Goal: Task Accomplishment & Management: Manage account settings

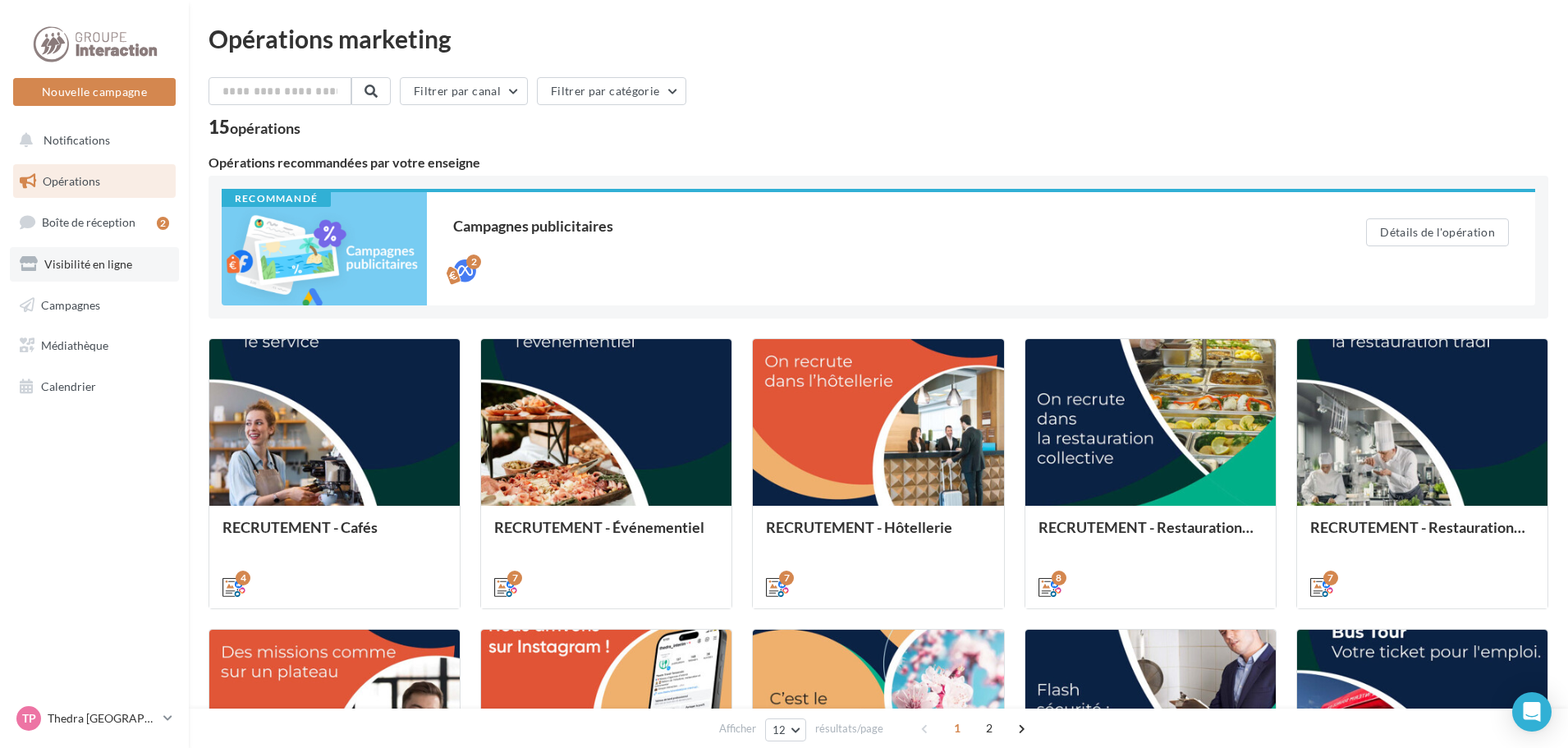
click at [91, 253] on link "Visibilité en ligne" at bounding box center [93, 264] width 169 height 34
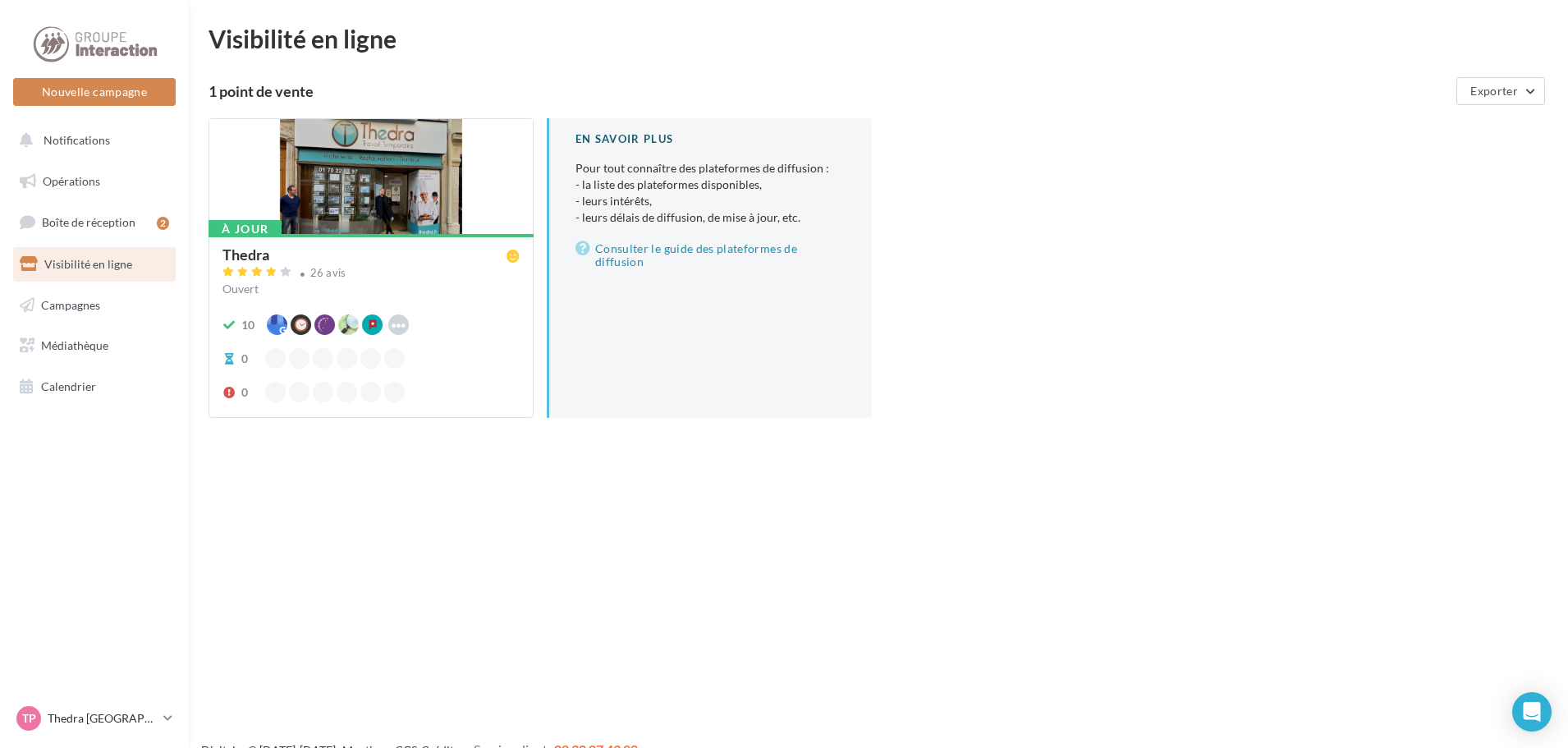
click at [392, 288] on div "Ouvert" at bounding box center [371, 288] width 297 height 16
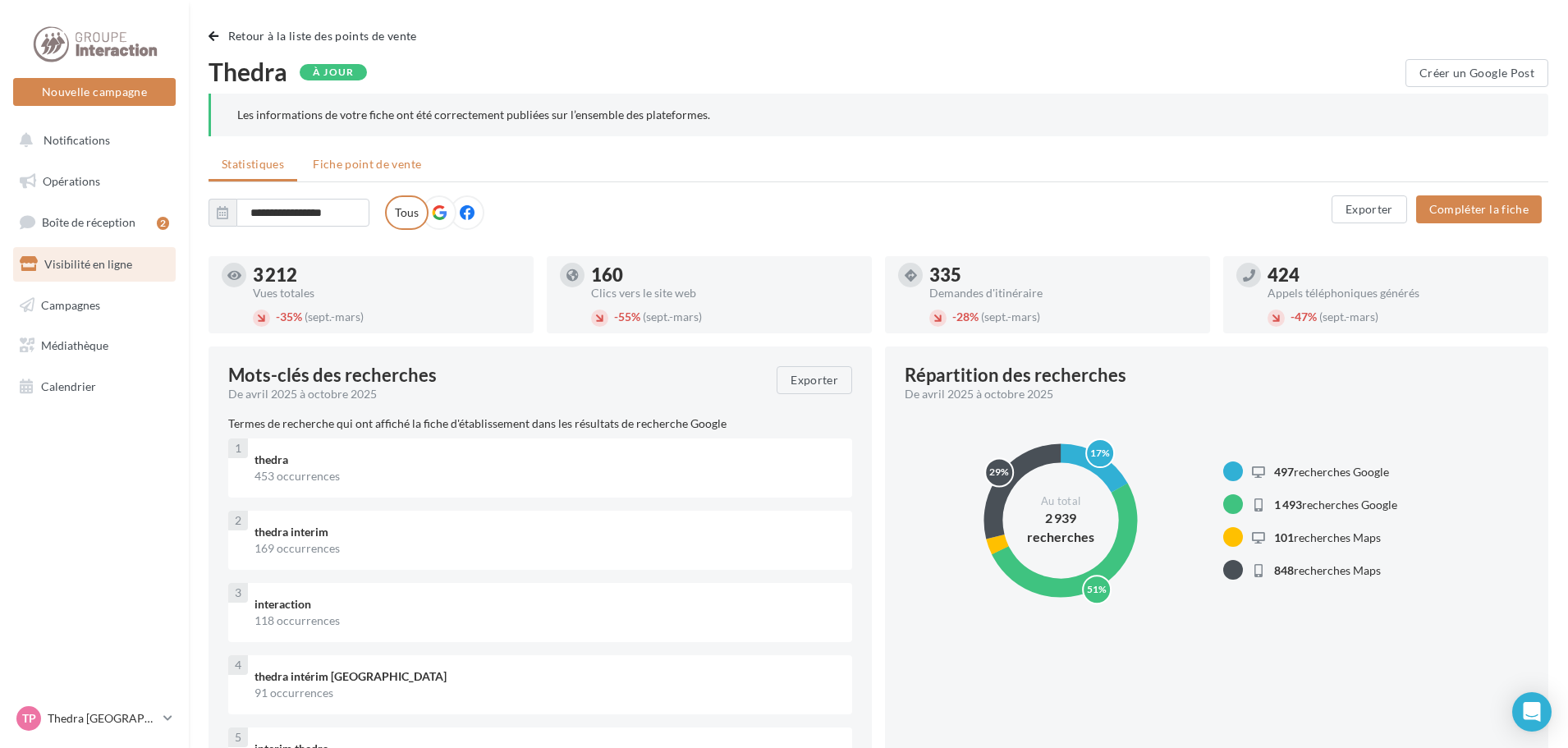
click at [390, 175] on li "Fiche point de vente" at bounding box center [366, 164] width 135 height 29
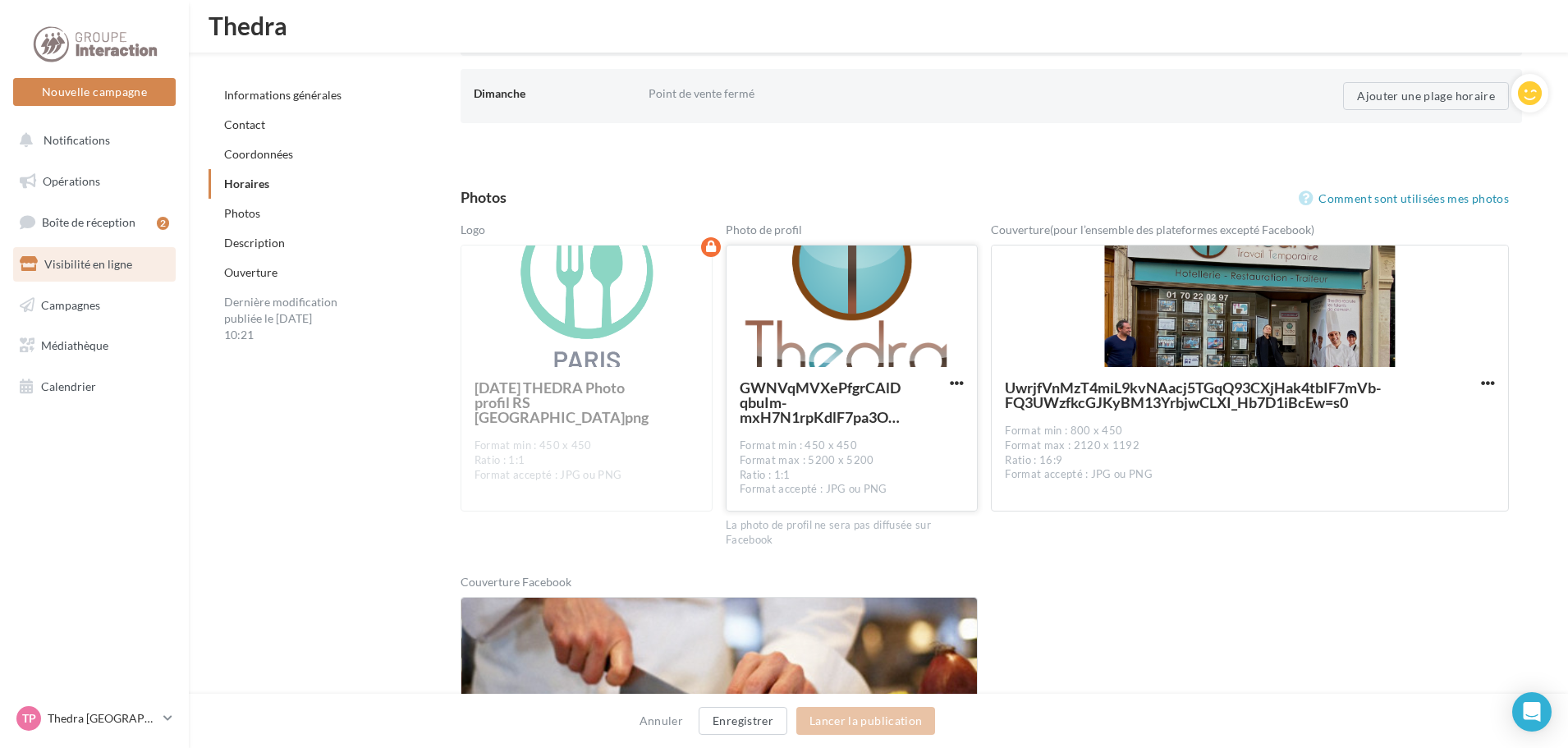
scroll to position [2091, 0]
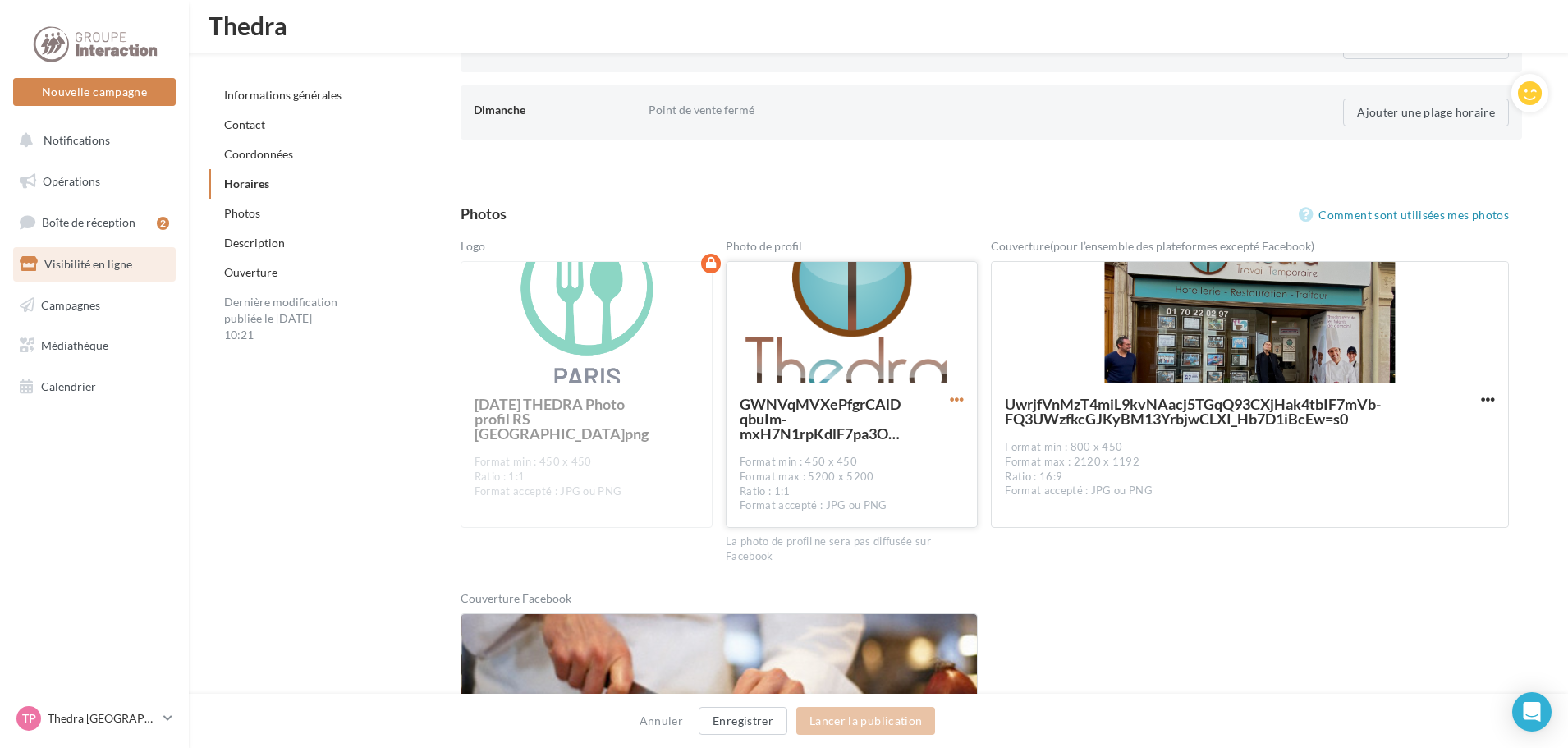
click at [956, 399] on span "button" at bounding box center [956, 399] width 14 height 14
click at [904, 444] on button "Remplacer l'image" at bounding box center [880, 432] width 173 height 43
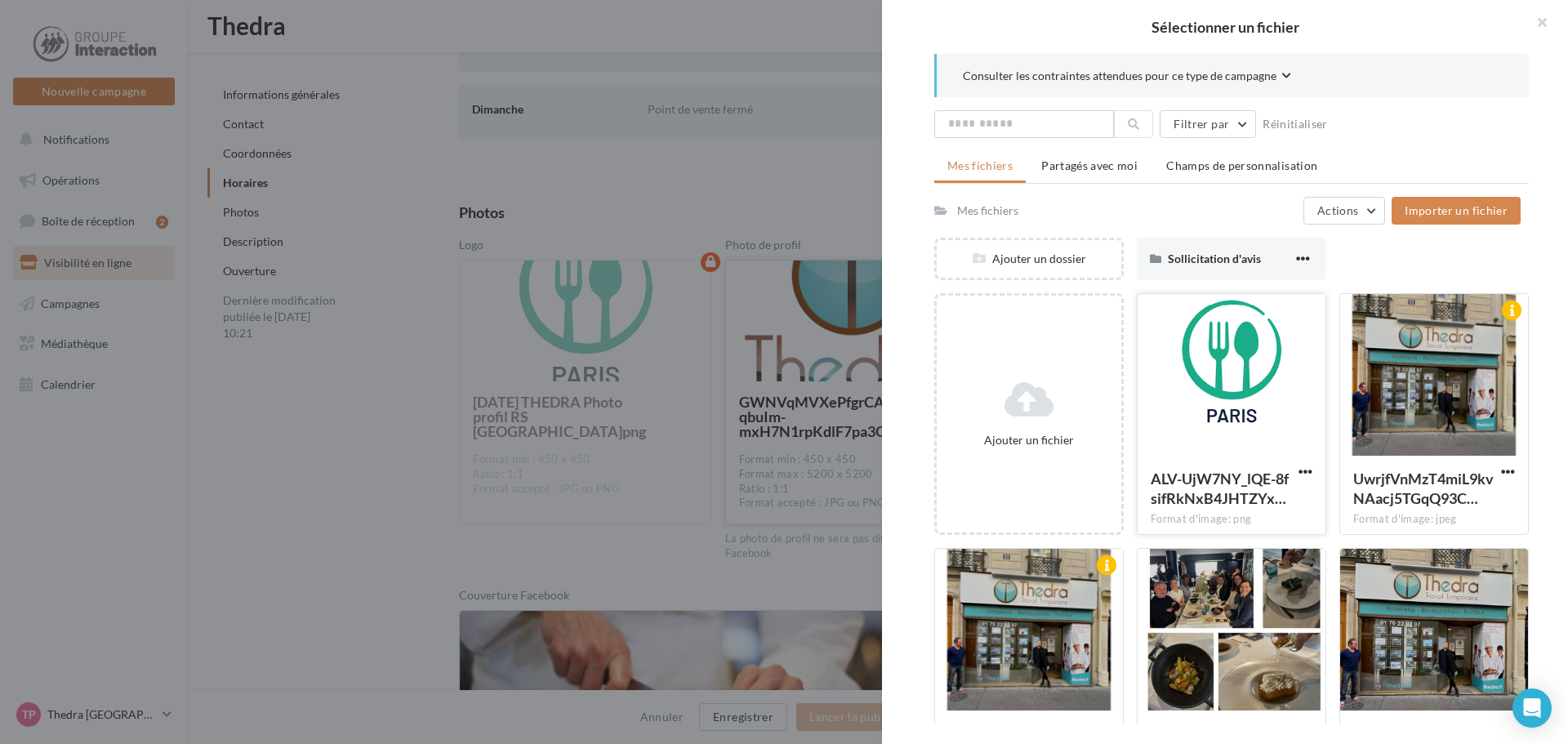
click at [1207, 410] on div at bounding box center [1232, 375] width 188 height 163
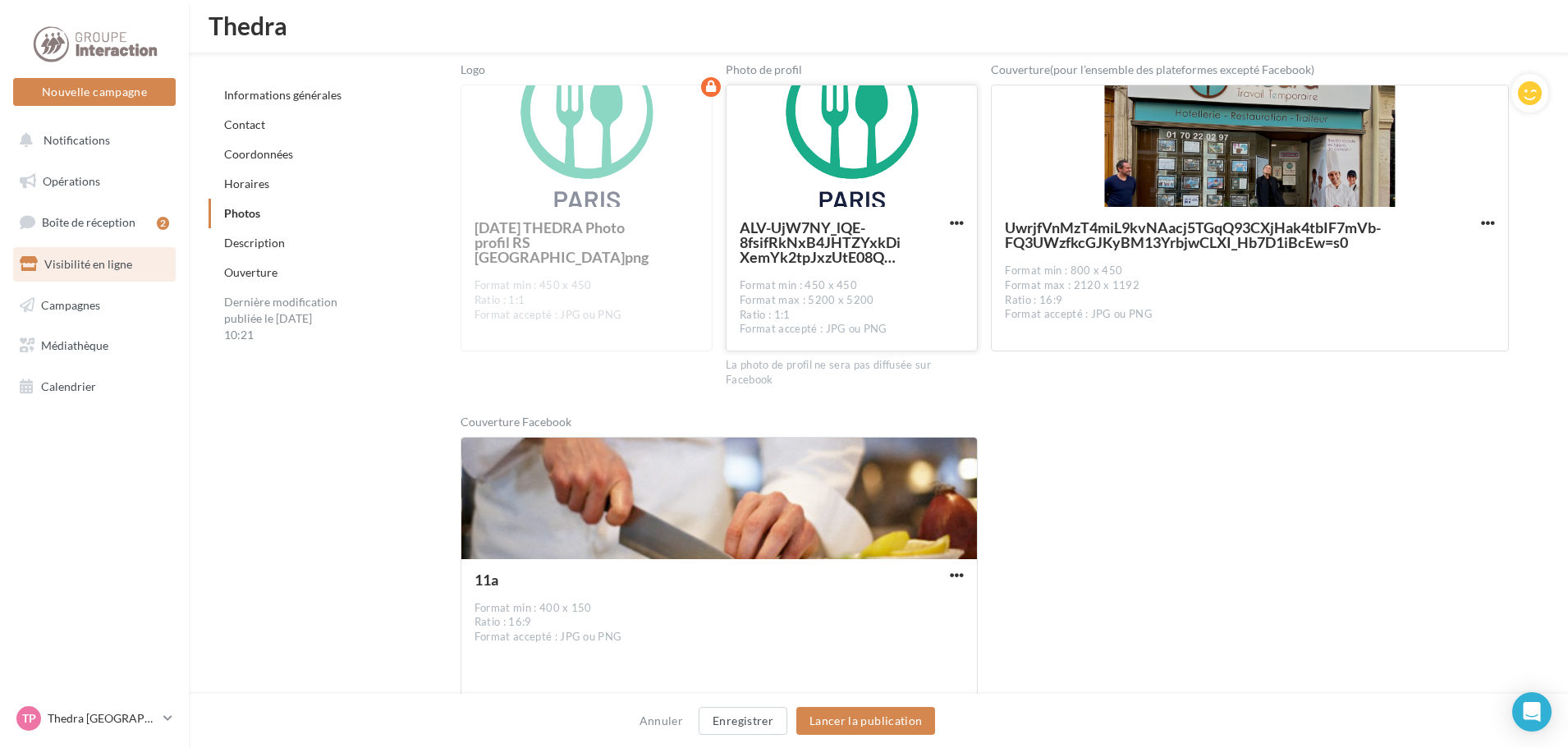
scroll to position [2420, 0]
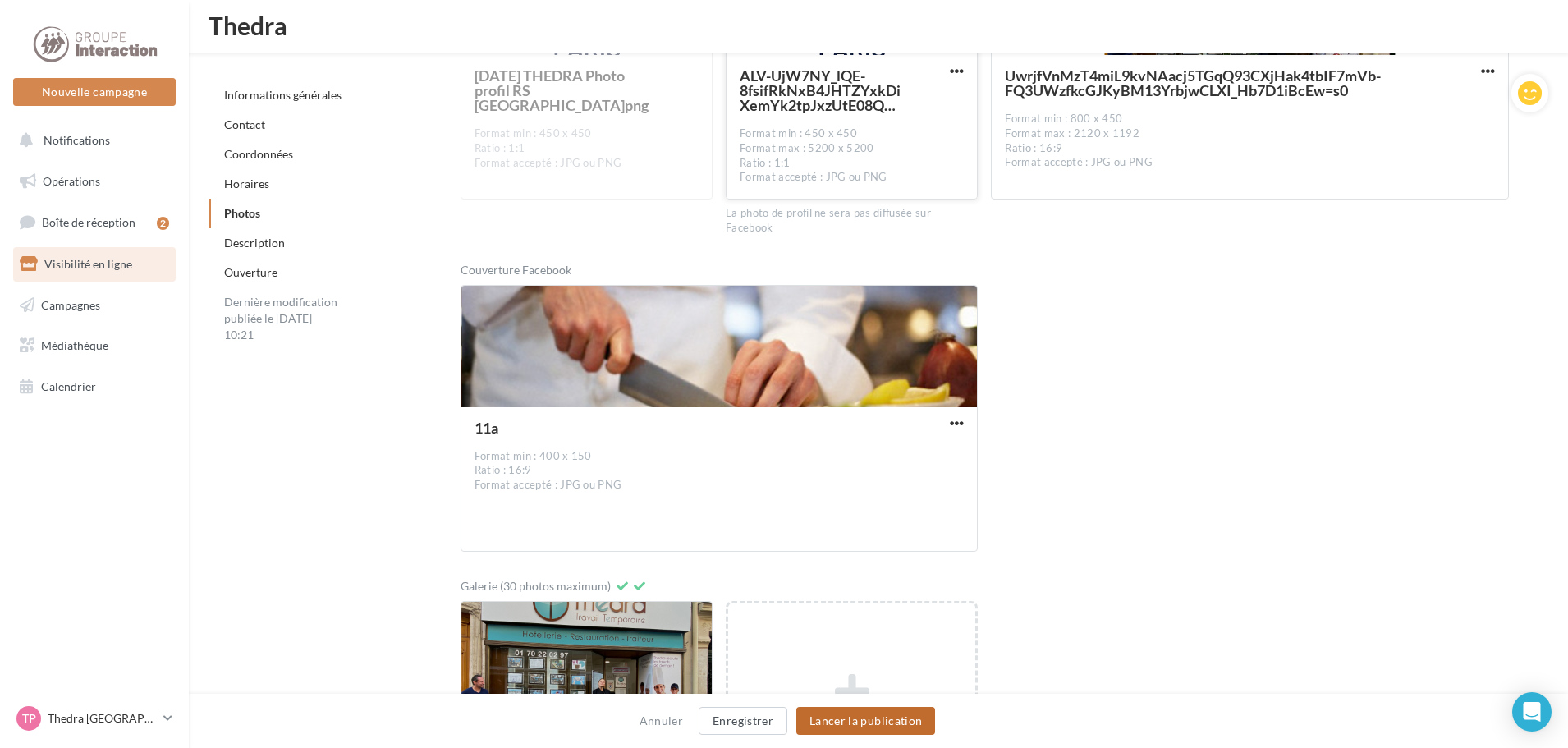
click at [903, 715] on button "Lancer la publication" at bounding box center [865, 721] width 139 height 28
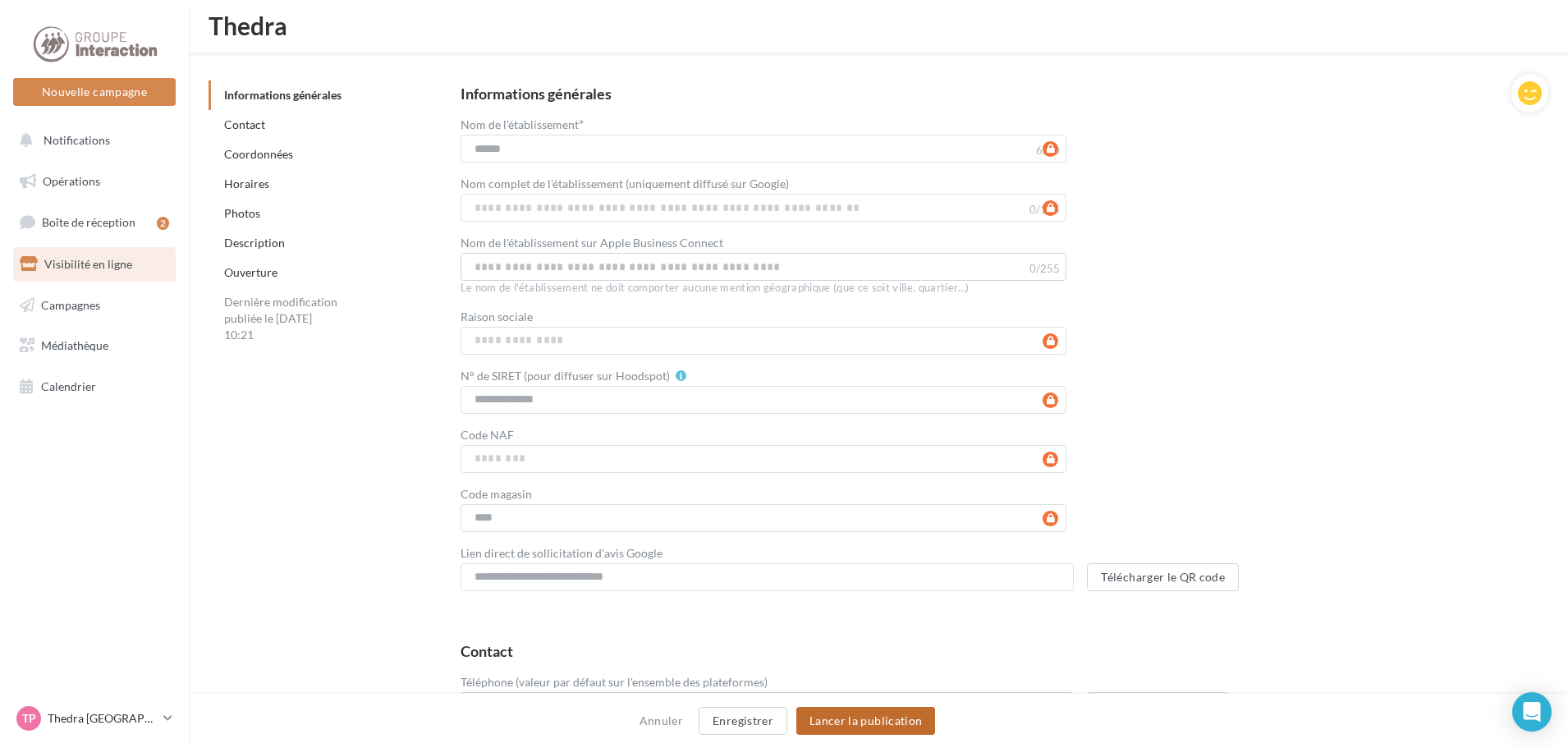
scroll to position [39, 0]
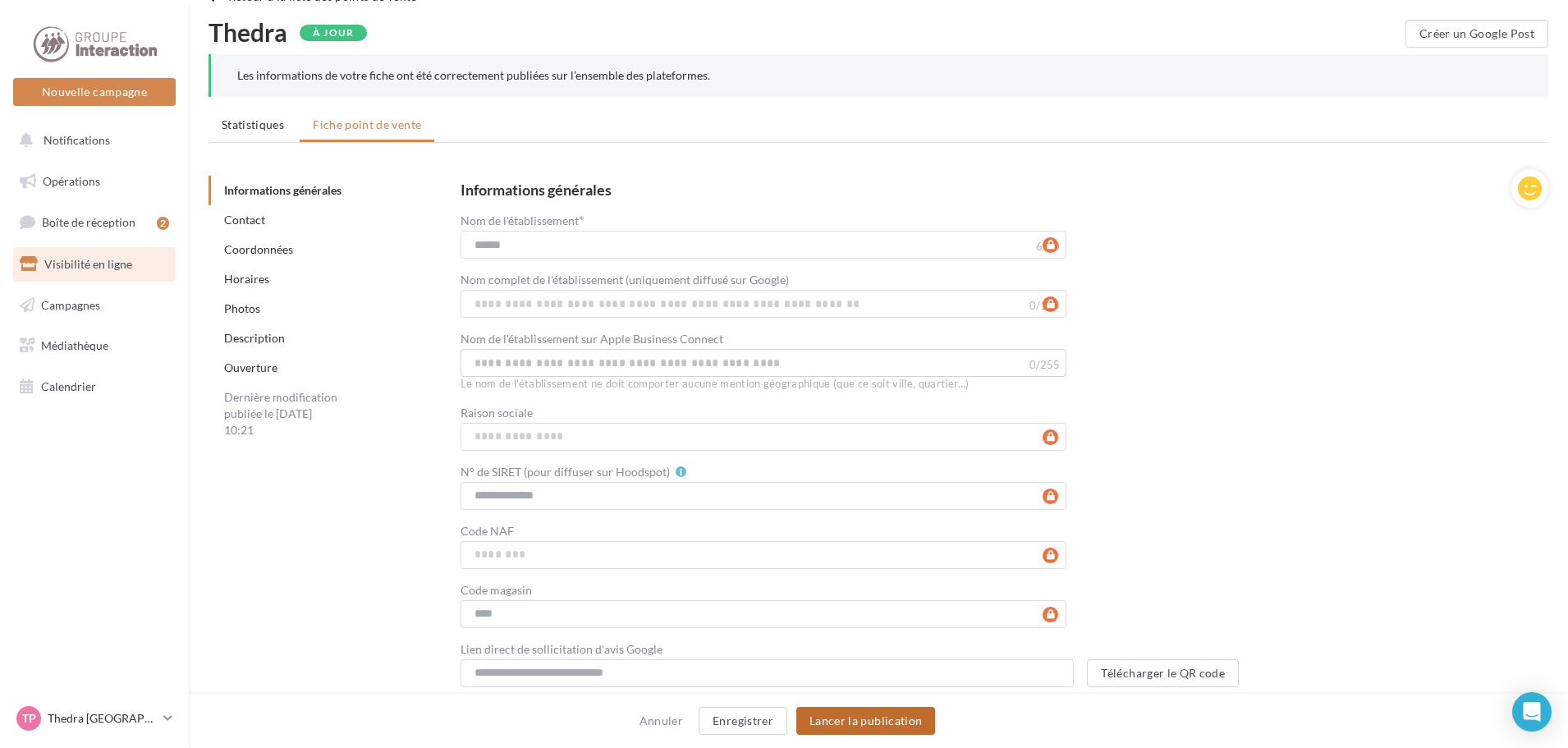
click at [929, 723] on button "Lancer la publication" at bounding box center [865, 721] width 139 height 28
click at [827, 726] on button "Lancer la publication" at bounding box center [865, 721] width 139 height 28
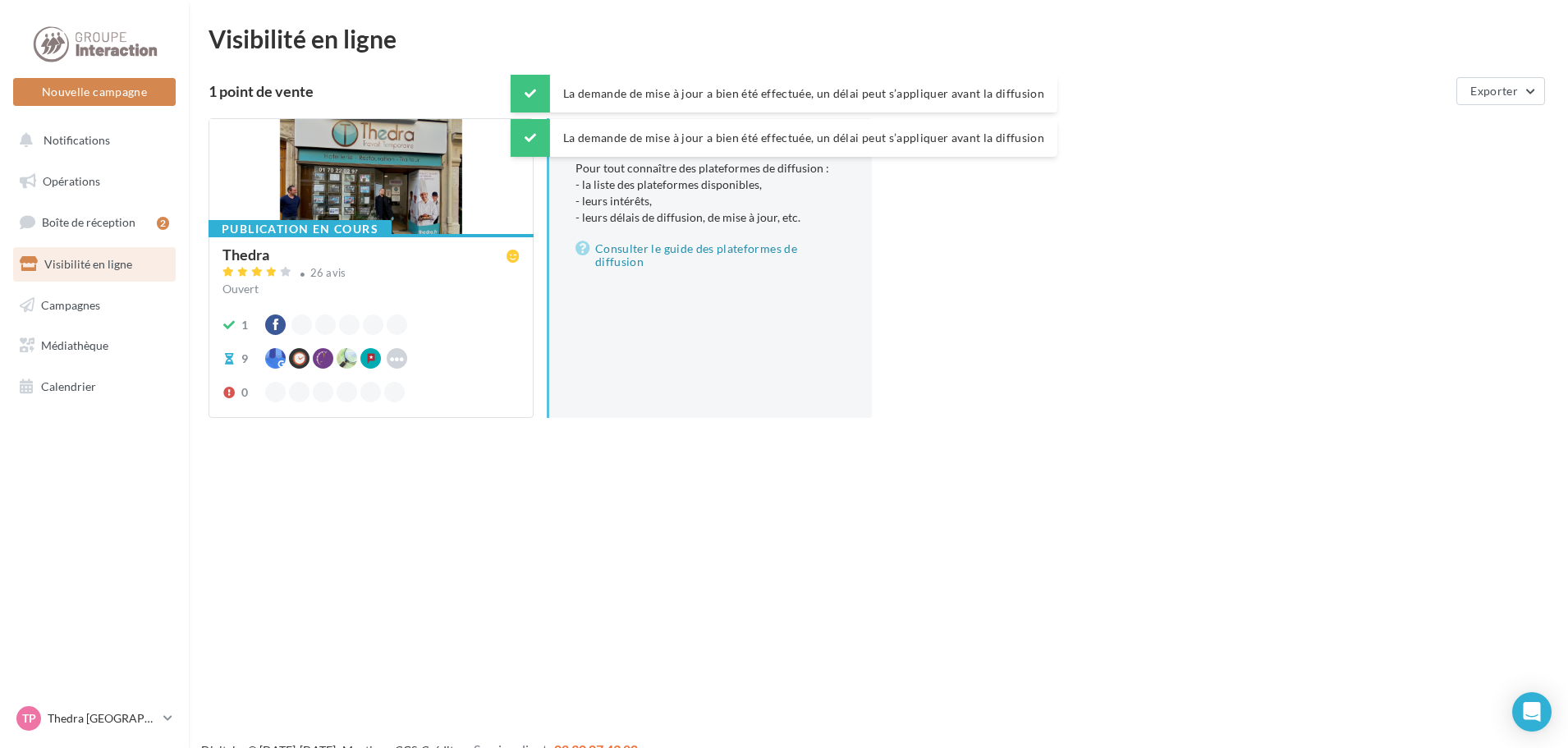
click at [377, 257] on div "Thedra" at bounding box center [367, 256] width 291 height 17
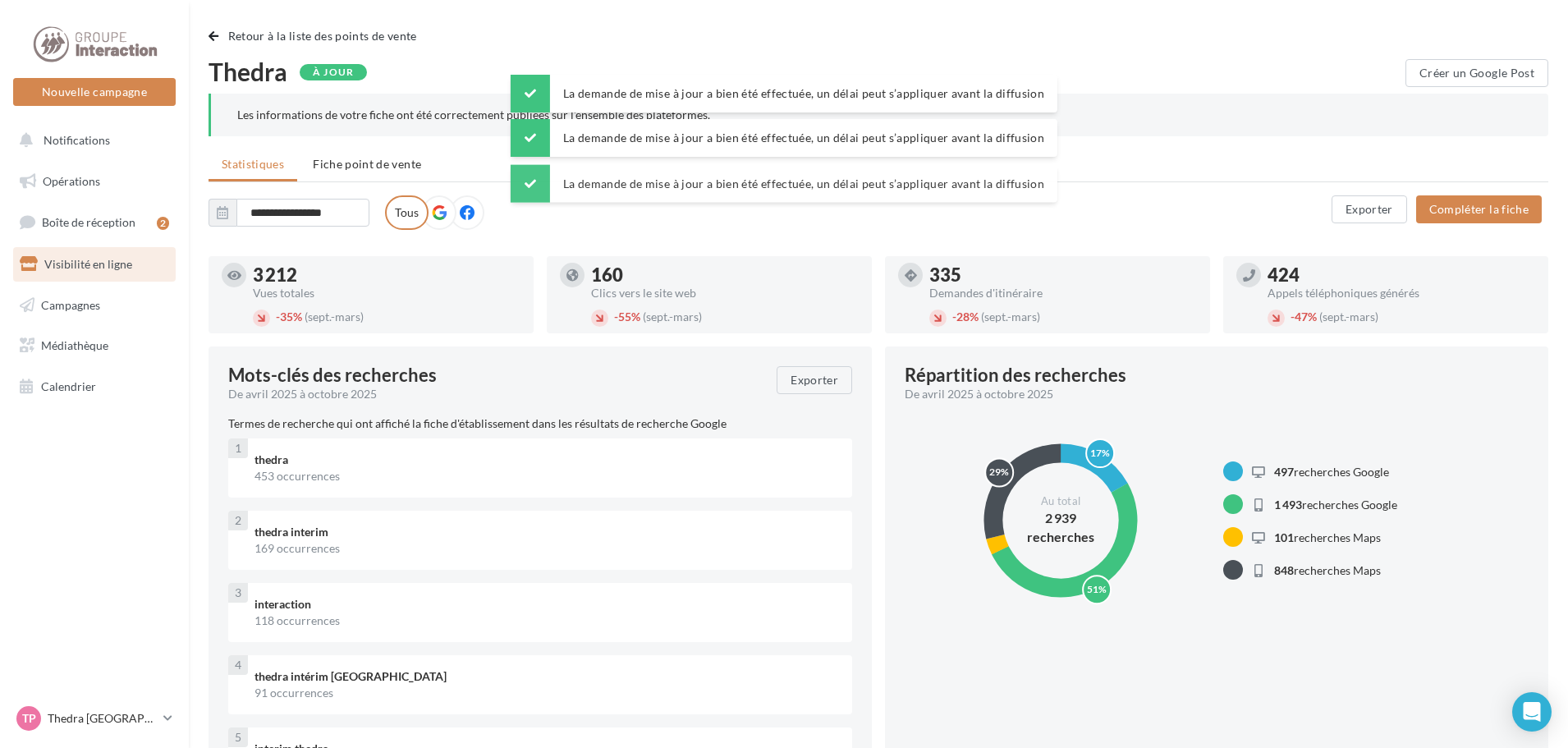
click at [359, 157] on span "Fiche point de vente" at bounding box center [367, 164] width 108 height 14
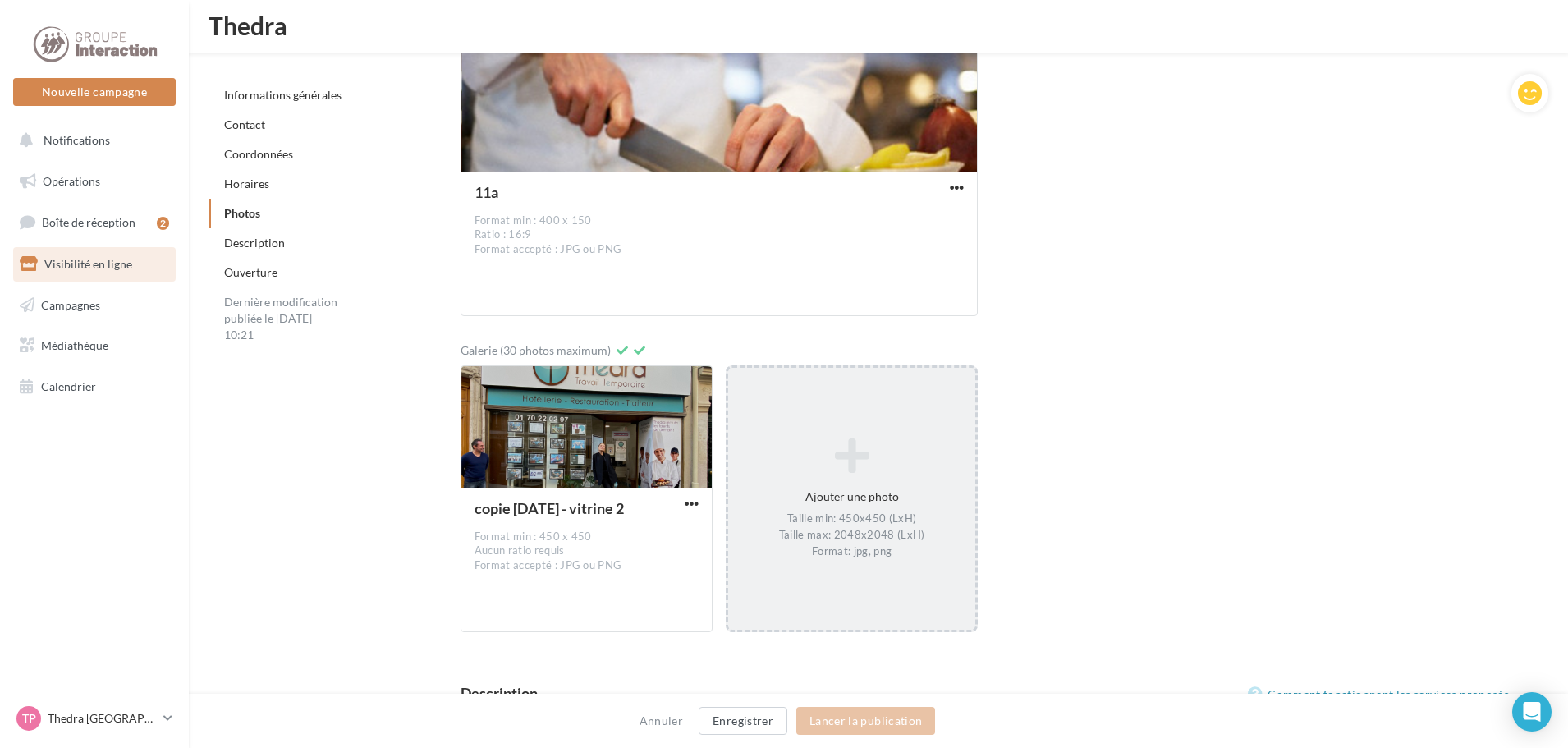
scroll to position [2649, 0]
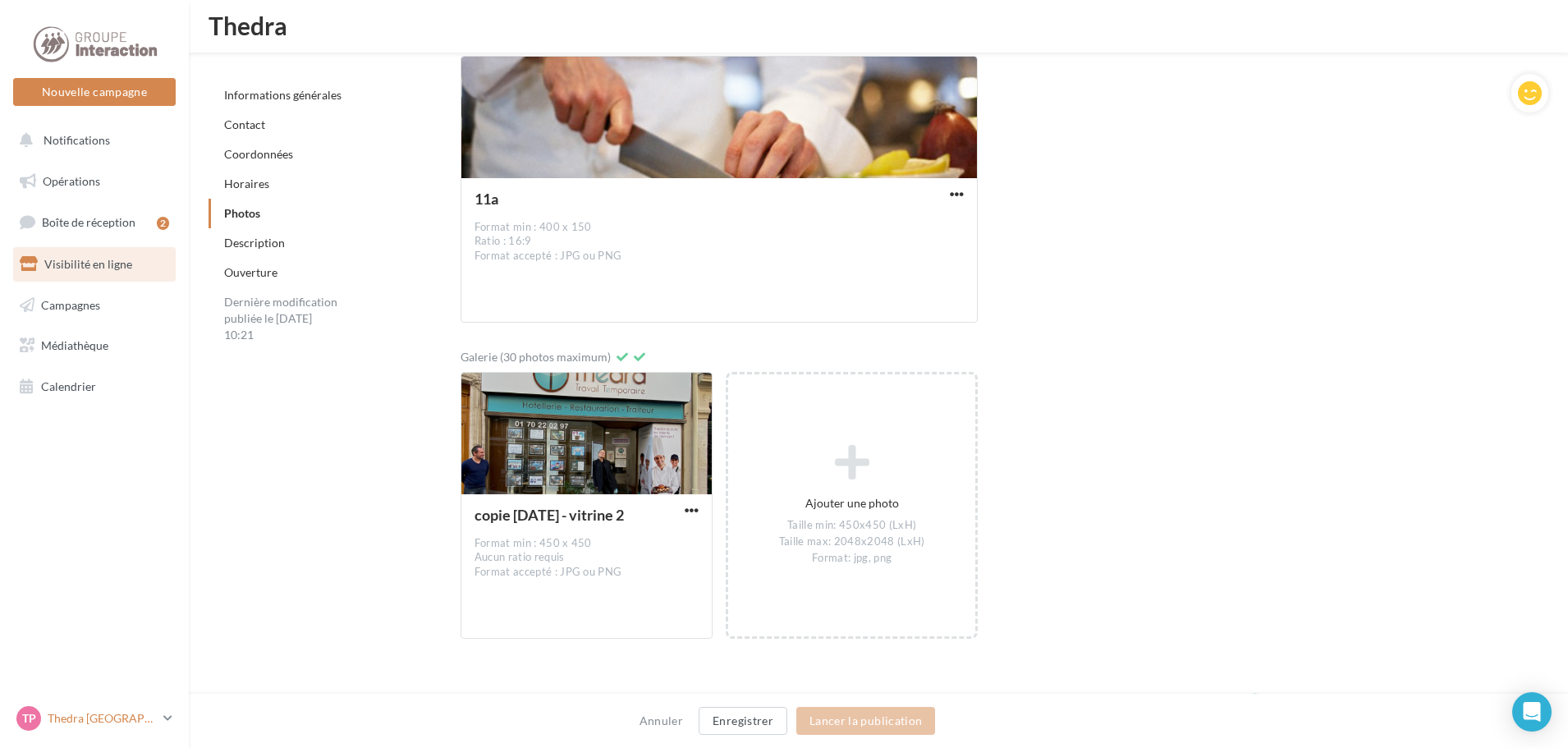
click at [164, 722] on icon at bounding box center [167, 718] width 9 height 14
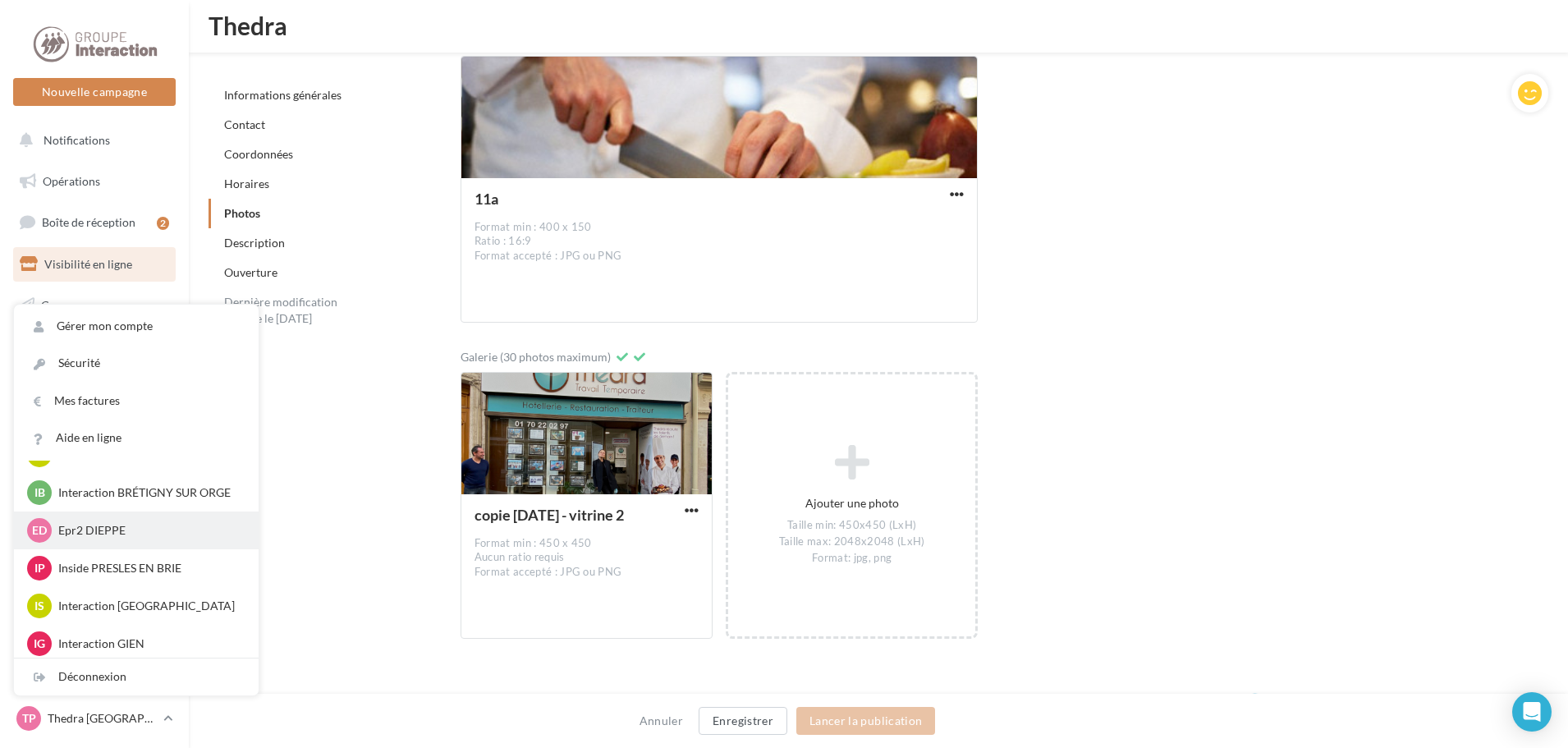
scroll to position [492, 0]
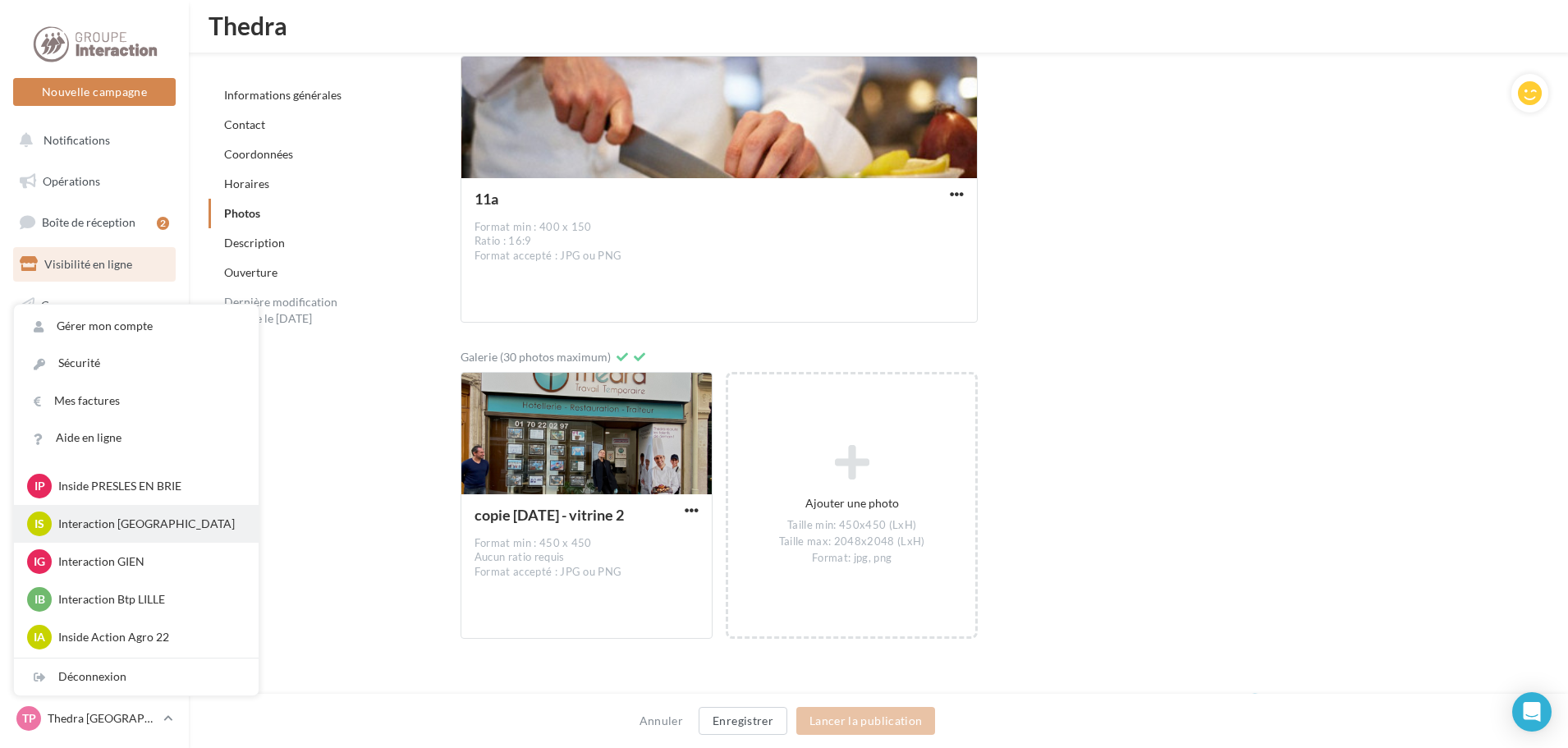
click at [162, 522] on p "Interaction SAINT-AVOLD" at bounding box center [148, 523] width 181 height 16
